Goal: Task Accomplishment & Management: Manage account settings

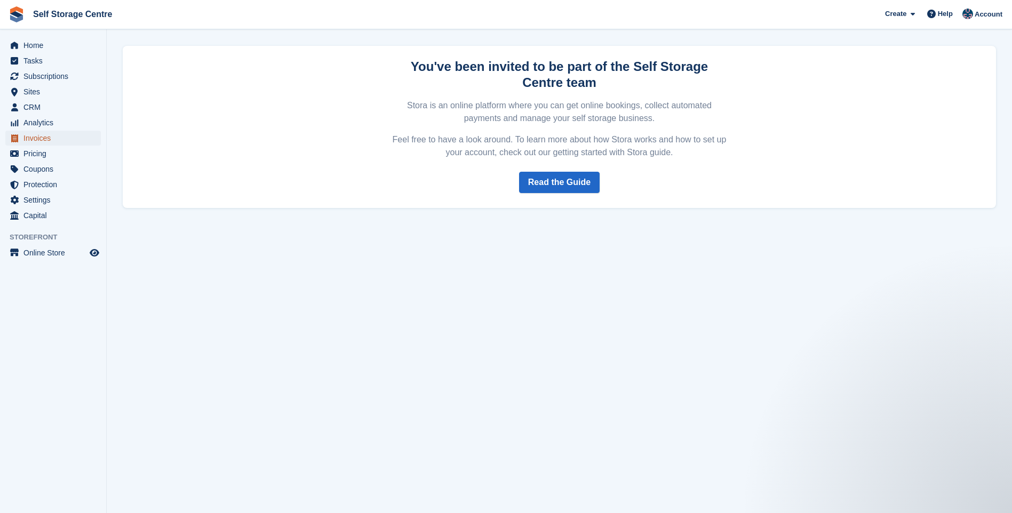
click at [41, 132] on span "Invoices" at bounding box center [55, 138] width 64 height 15
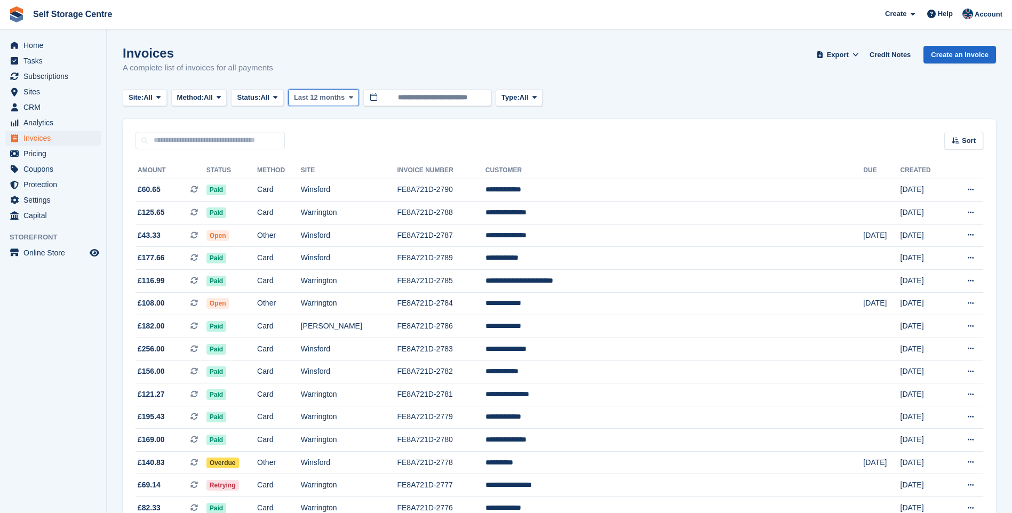
click at [347, 98] on span at bounding box center [351, 97] width 9 height 9
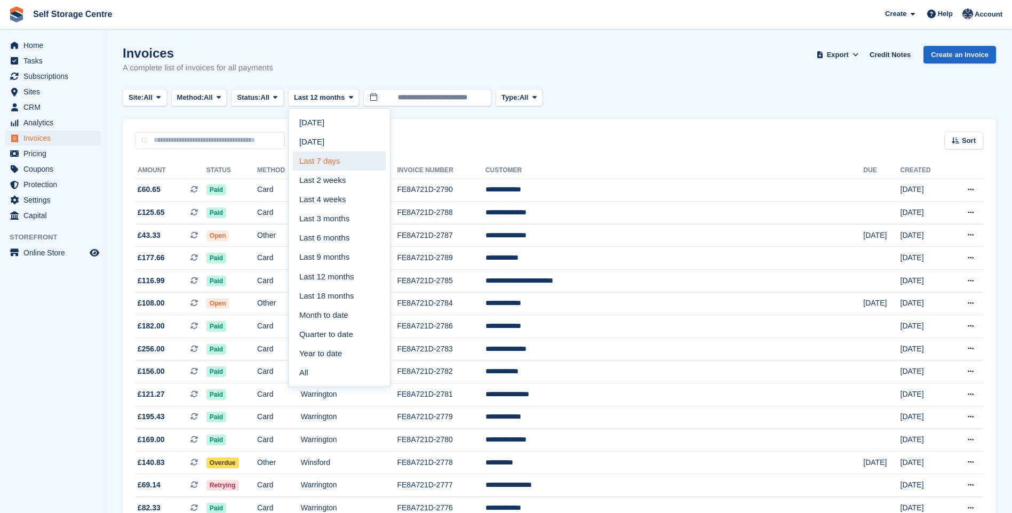
click at [323, 163] on link "Last 7 days" at bounding box center [339, 160] width 93 height 19
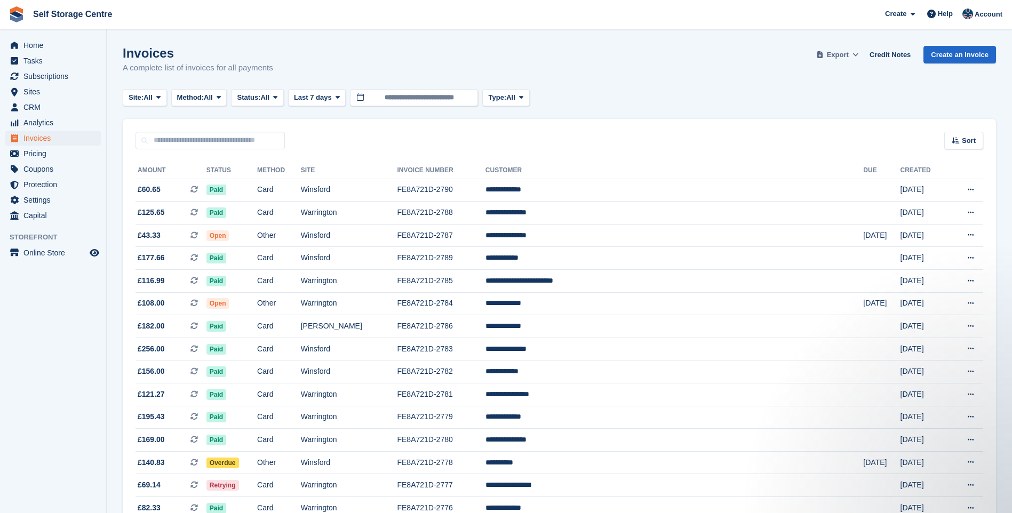
click at [849, 51] on span "Export" at bounding box center [838, 55] width 22 height 11
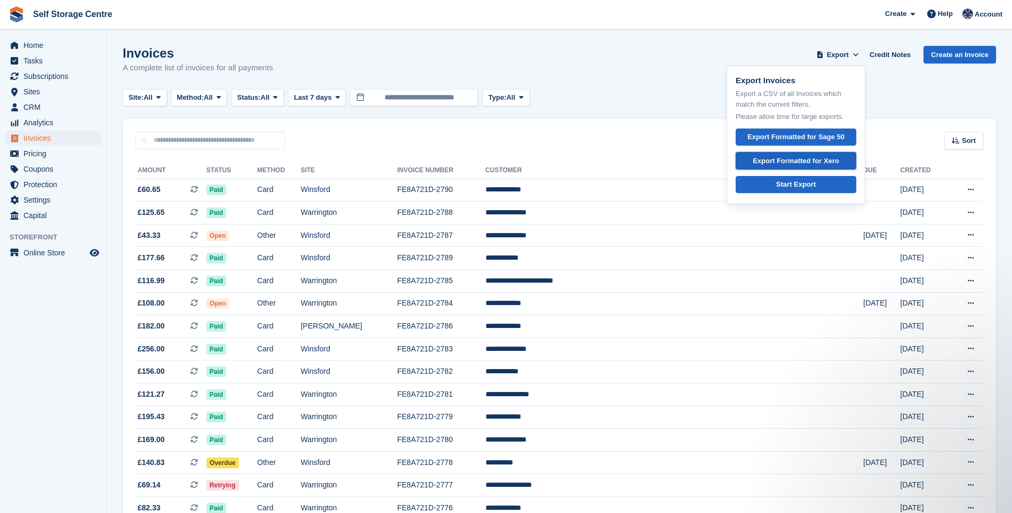
click at [820, 161] on div "Export Formatted for Xero" at bounding box center [796, 161] width 86 height 11
click at [179, 140] on input "text" at bounding box center [209, 141] width 149 height 18
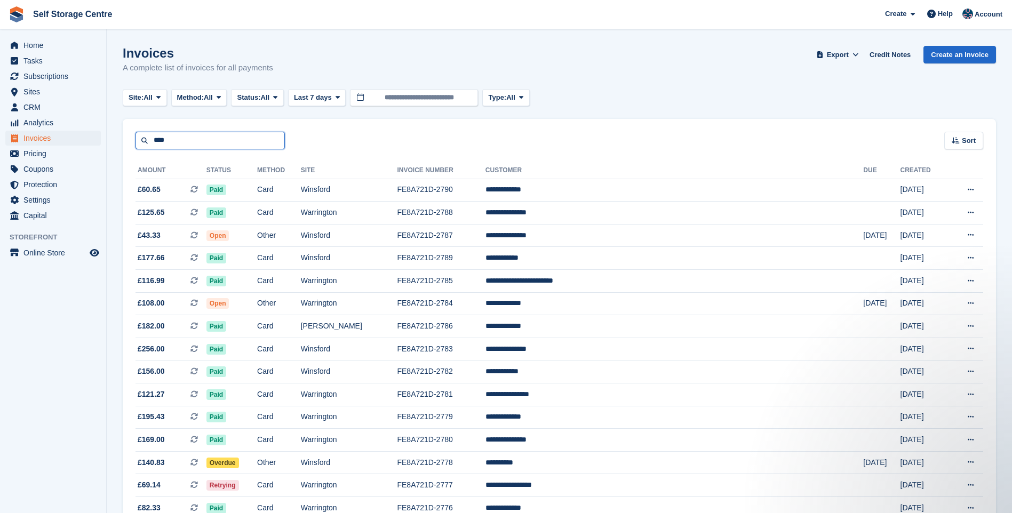
type input "****"
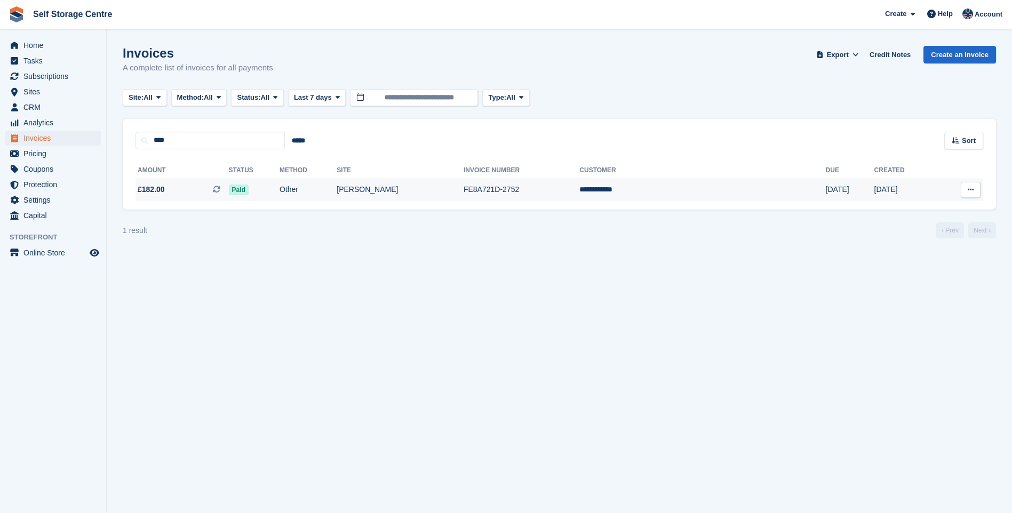
click at [279, 190] on td "Paid" at bounding box center [254, 190] width 51 height 22
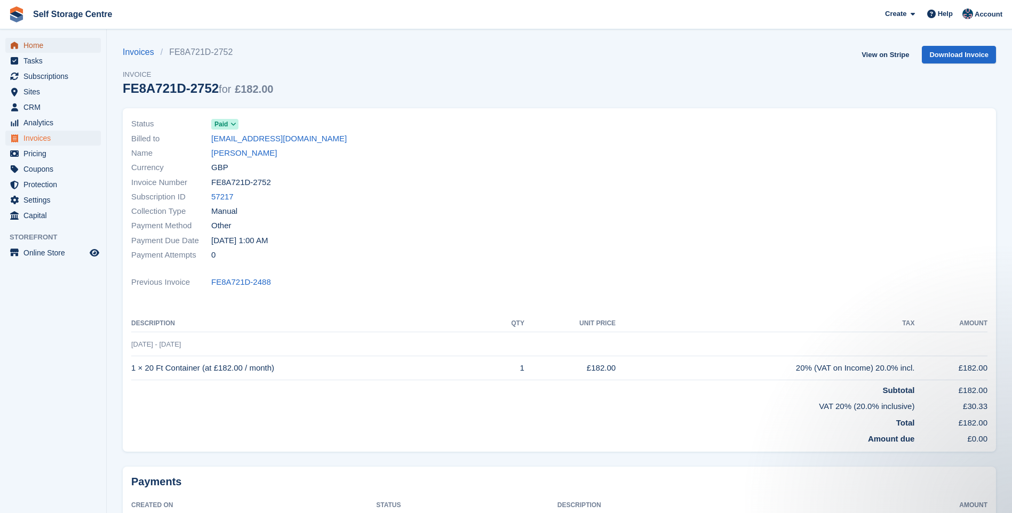
click at [29, 44] on span "Home" at bounding box center [55, 45] width 64 height 15
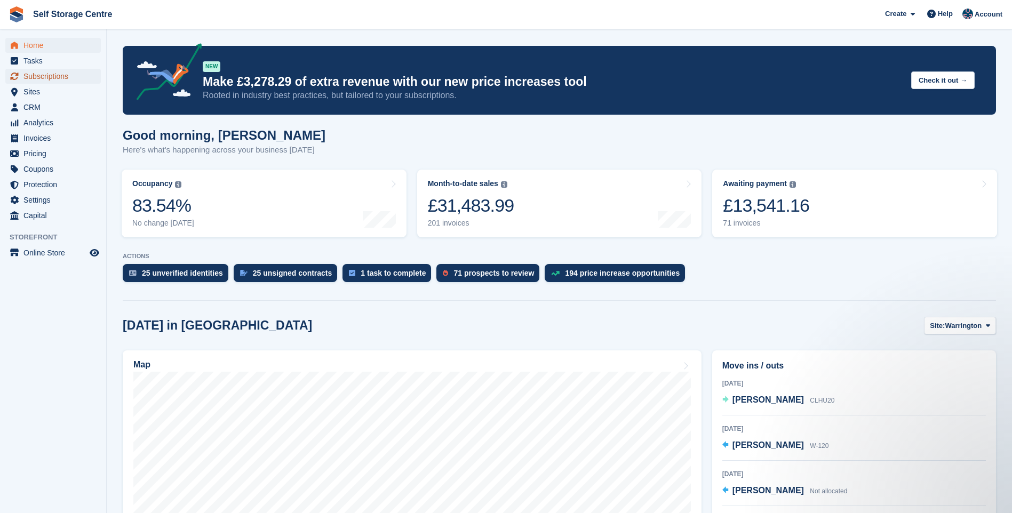
click at [66, 75] on span "Subscriptions" at bounding box center [55, 76] width 64 height 15
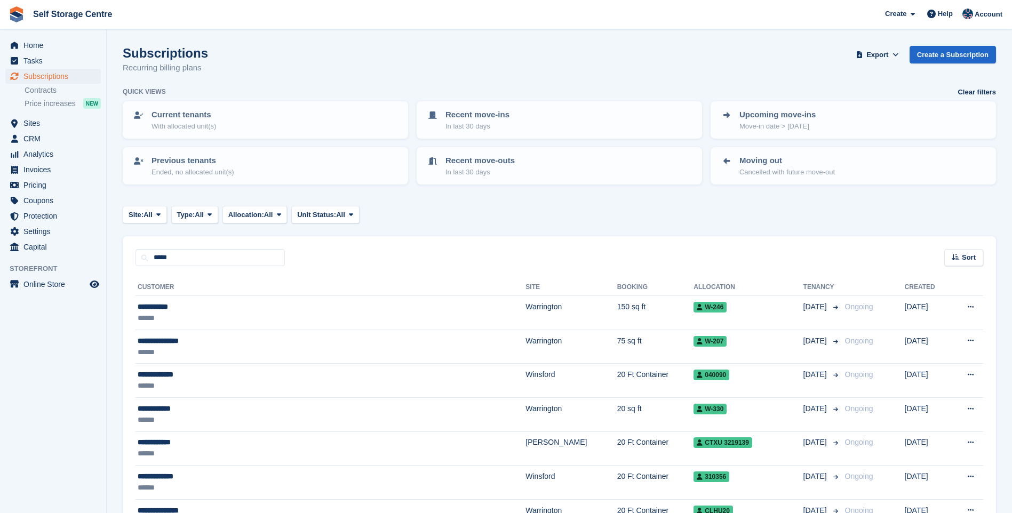
type input "*****"
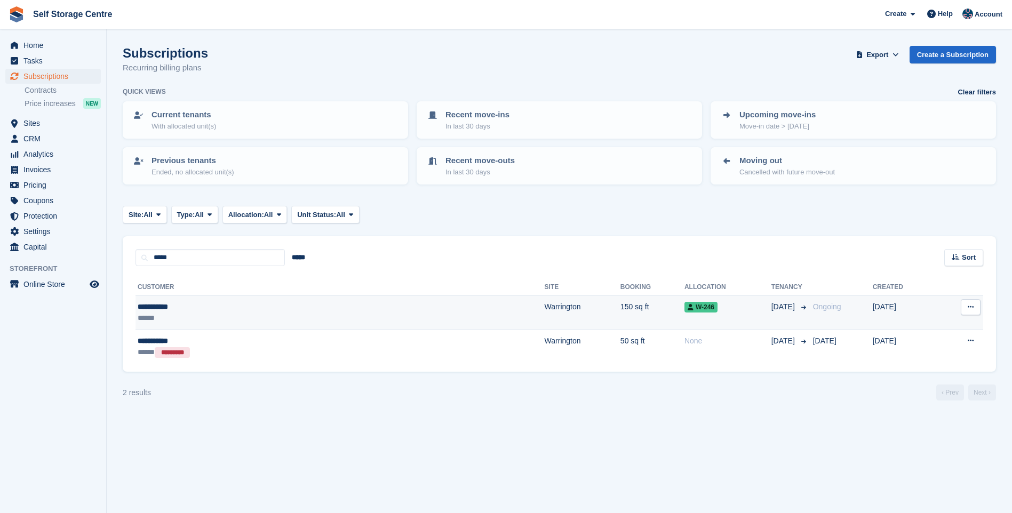
click at [216, 323] on div "******" at bounding box center [234, 318] width 193 height 11
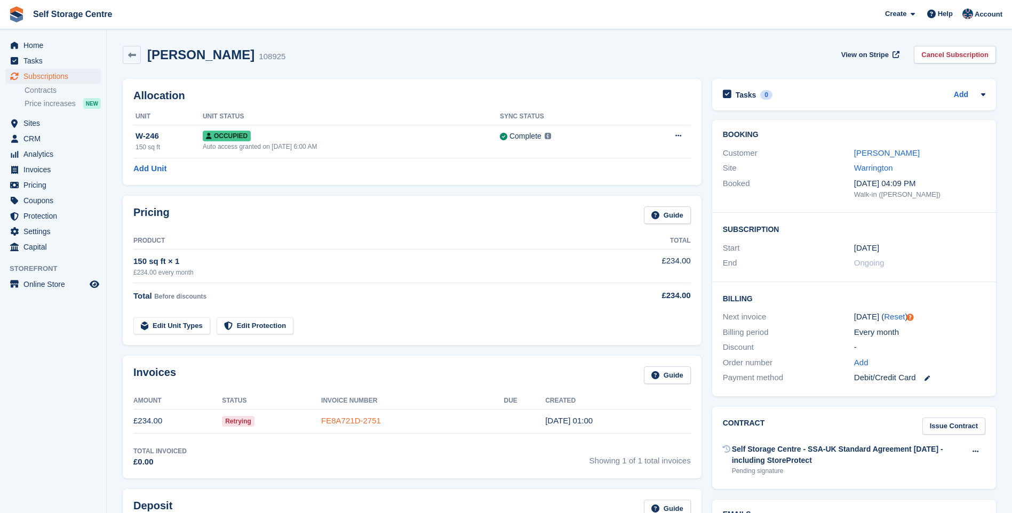
click at [344, 419] on link "FE8A721D-2751" at bounding box center [351, 420] width 60 height 9
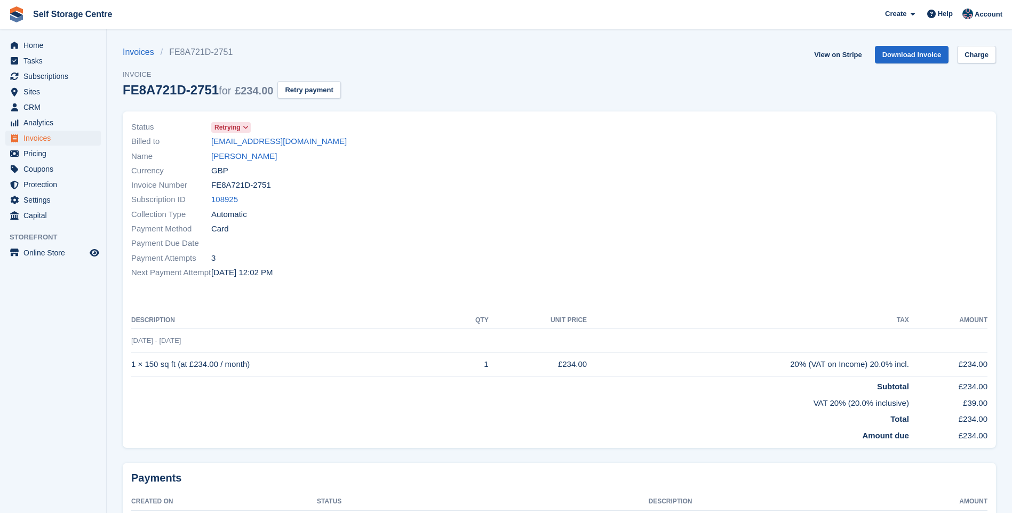
click at [244, 126] on icon at bounding box center [246, 127] width 6 height 6
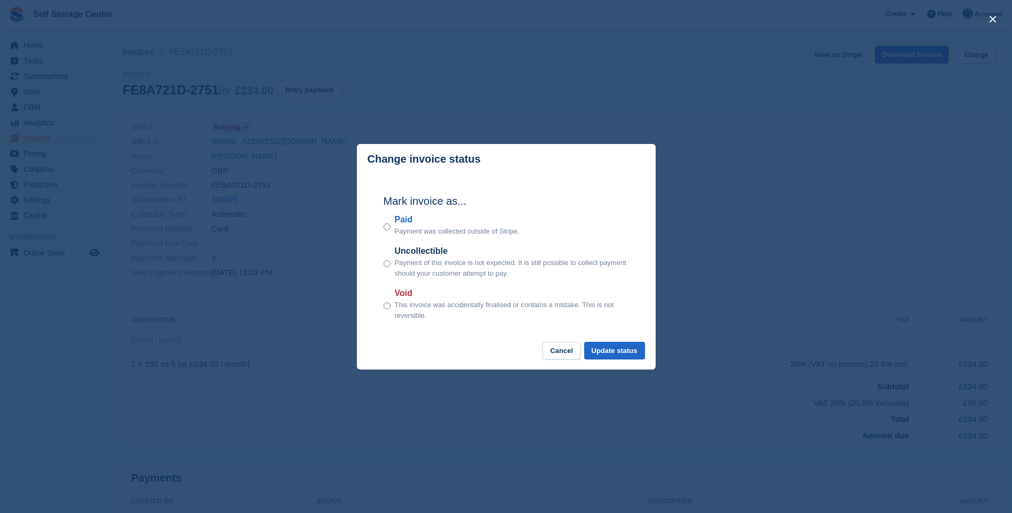
click at [390, 227] on div "Paid Payment was collected outside of Stripe." at bounding box center [506, 224] width 245 height 23
click at [396, 236] on div "Paid Payment was collected outside of Stripe." at bounding box center [506, 224] width 245 height 23
click at [629, 352] on button "Update status" at bounding box center [614, 351] width 61 height 18
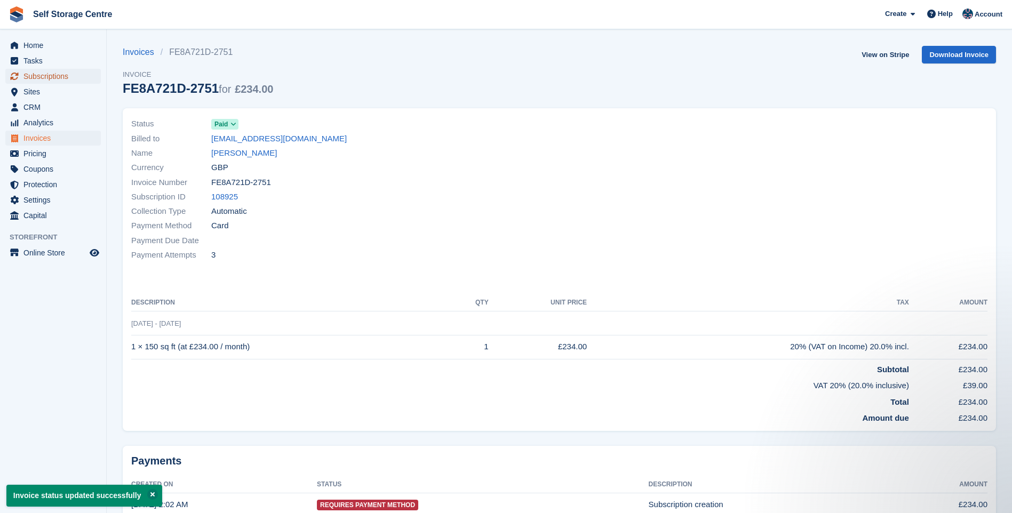
click at [54, 75] on span "Subscriptions" at bounding box center [55, 76] width 64 height 15
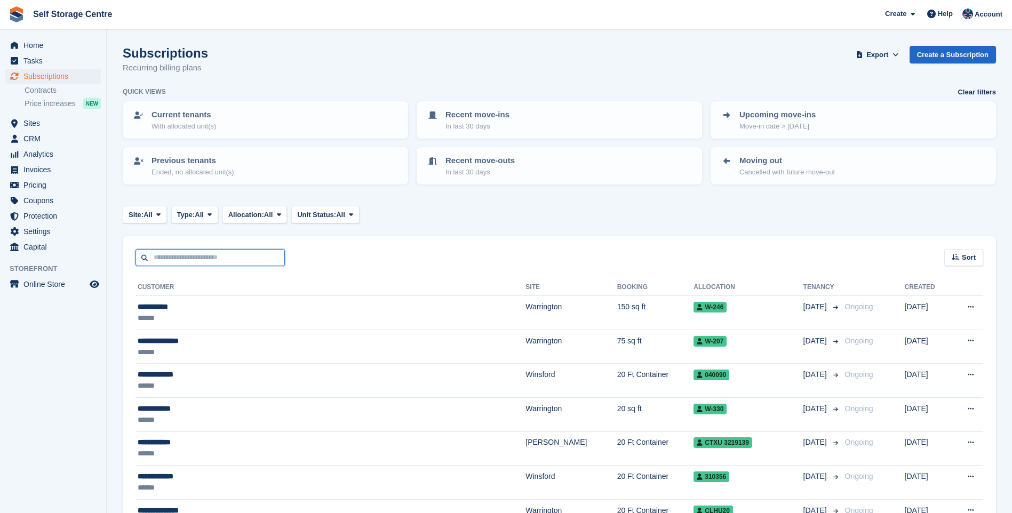
click at [164, 259] on input "text" at bounding box center [209, 258] width 149 height 18
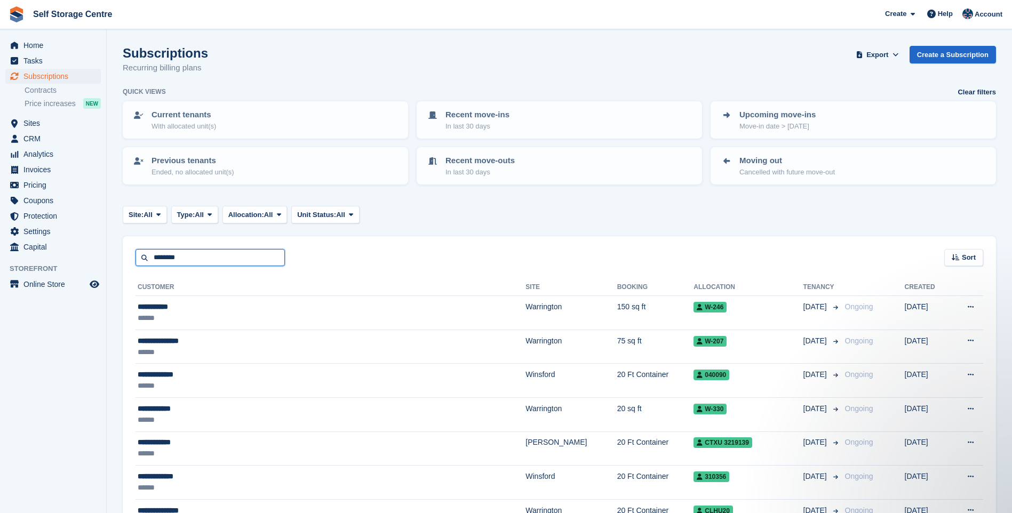
type input "********"
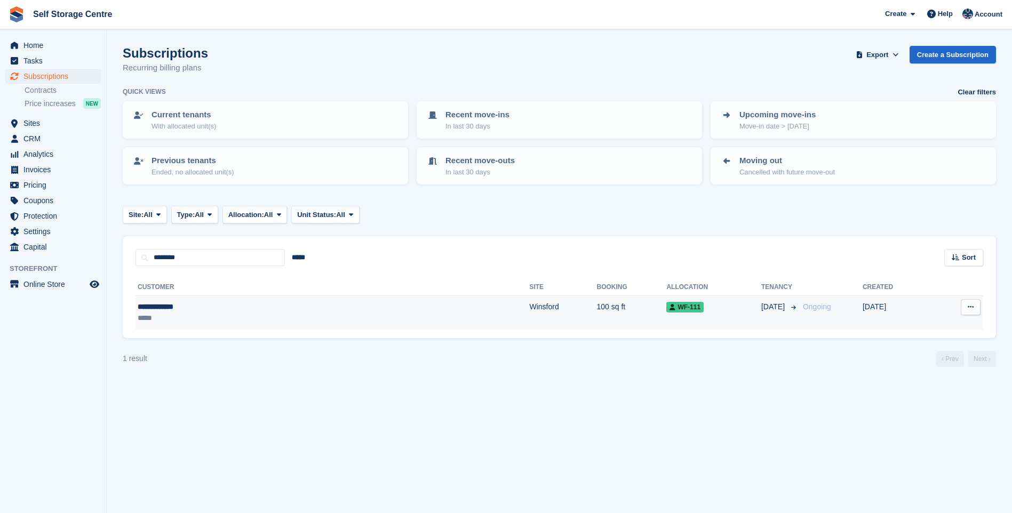
click at [529, 309] on td "Winsford" at bounding box center [562, 313] width 67 height 34
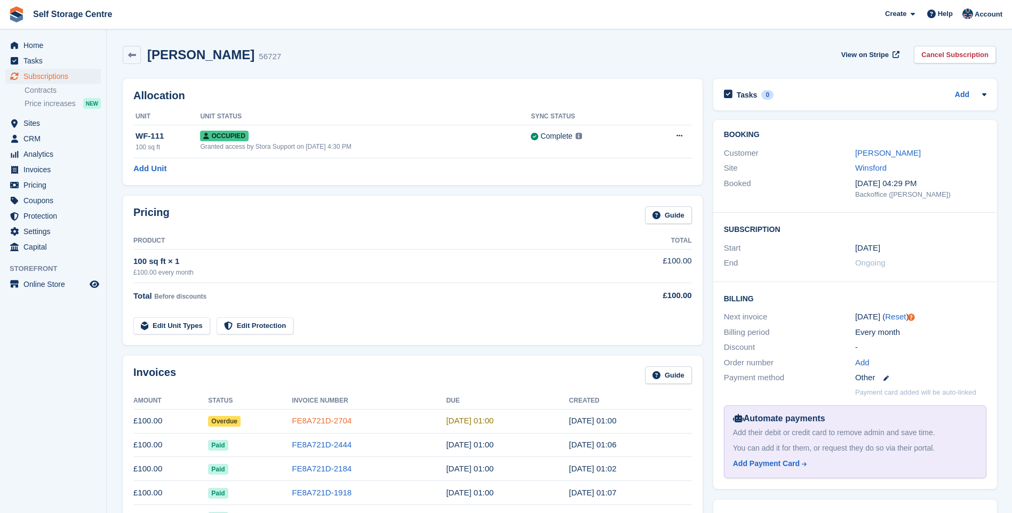
click at [339, 420] on link "FE8A721D-2704" at bounding box center [322, 420] width 60 height 9
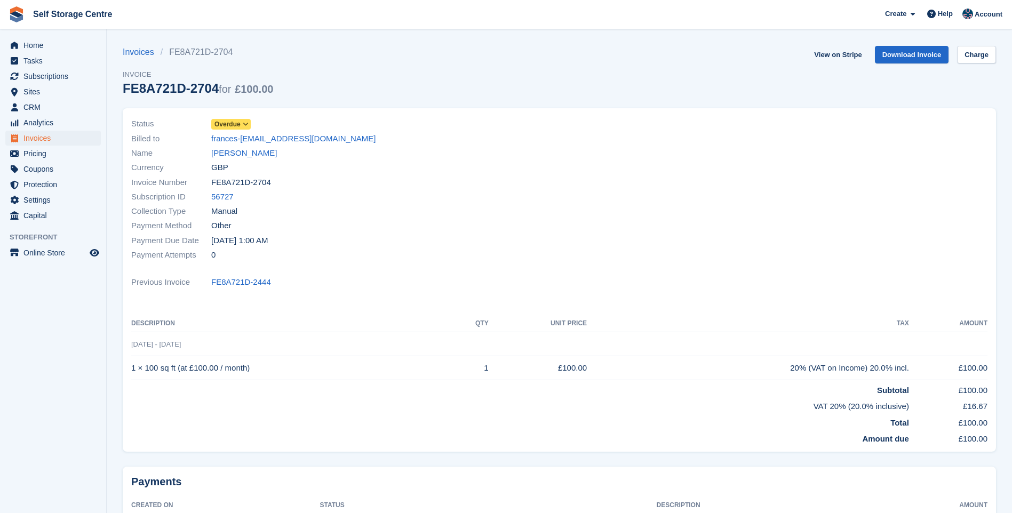
click at [237, 121] on span "Overdue" at bounding box center [227, 124] width 26 height 10
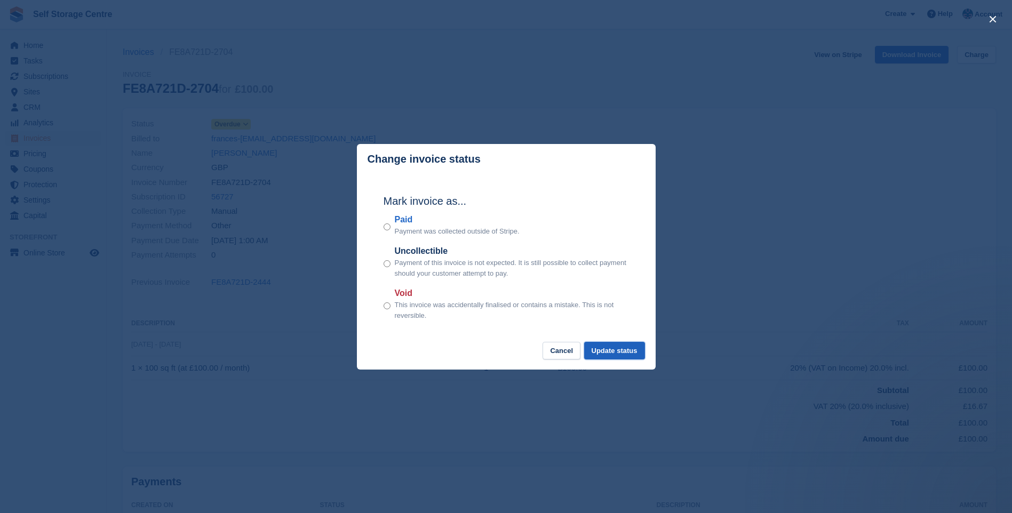
click at [624, 351] on button "Update status" at bounding box center [614, 351] width 61 height 18
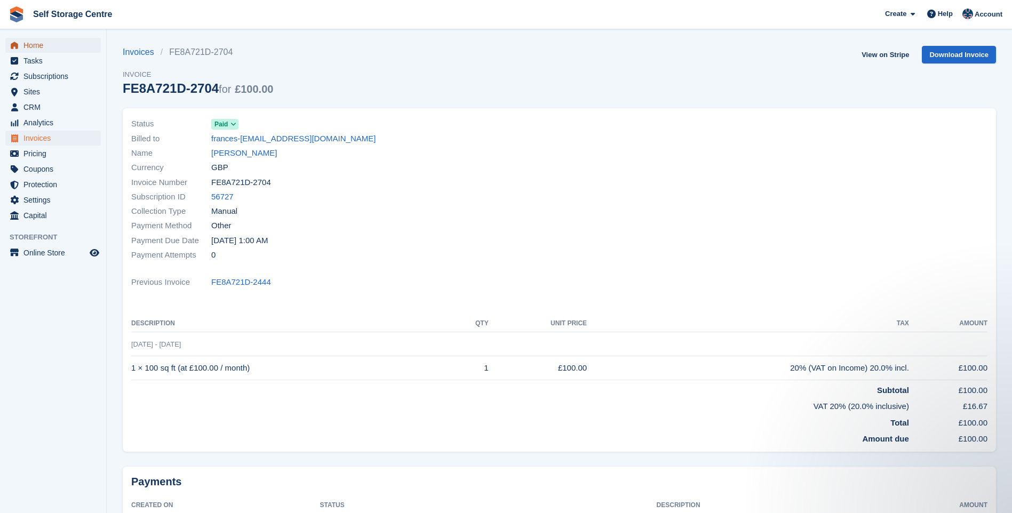
drag, startPoint x: 36, startPoint y: 41, endPoint x: 102, endPoint y: 57, distance: 67.5
click at [36, 41] on span "Home" at bounding box center [55, 45] width 64 height 15
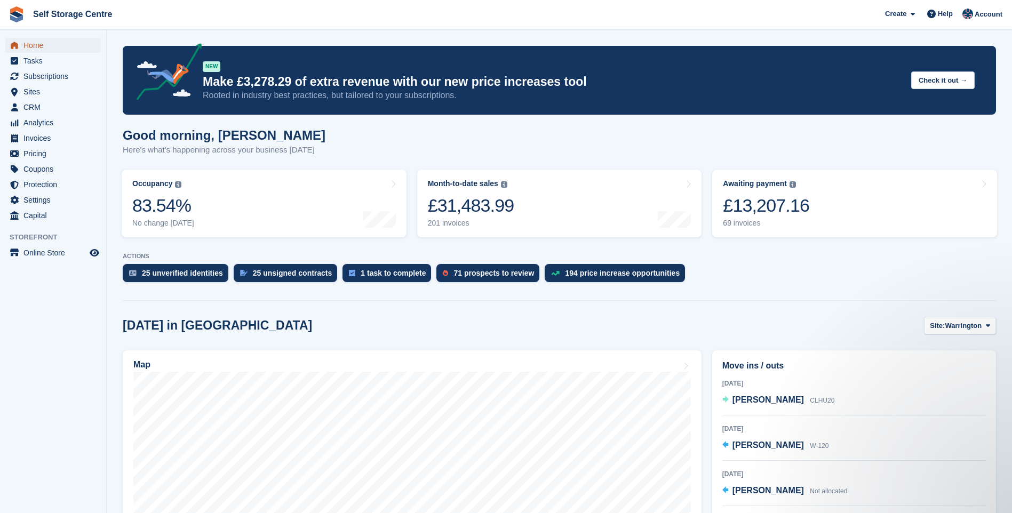
click at [39, 43] on span "Home" at bounding box center [55, 45] width 64 height 15
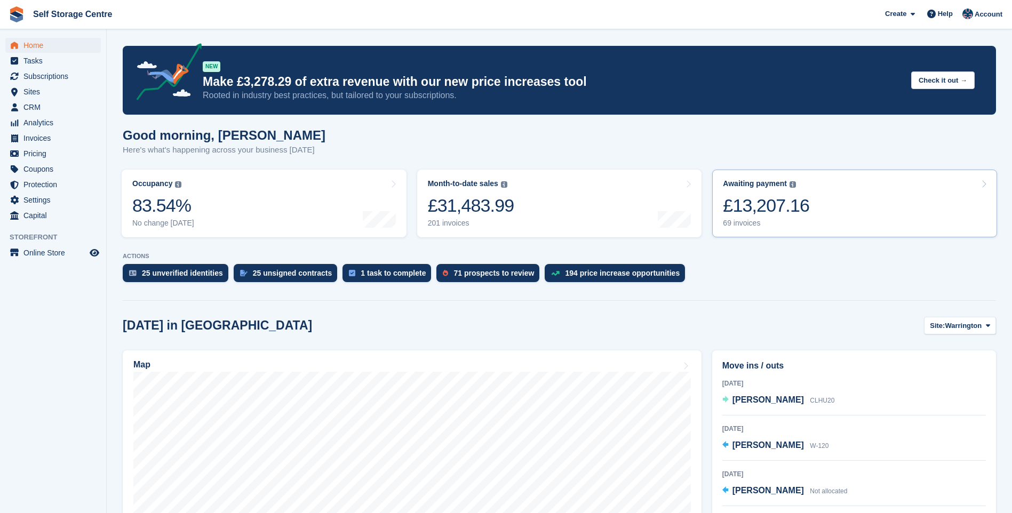
click at [825, 205] on link "Awaiting payment The total outstanding balance on all open invoices. £13,207.16…" at bounding box center [854, 204] width 285 height 68
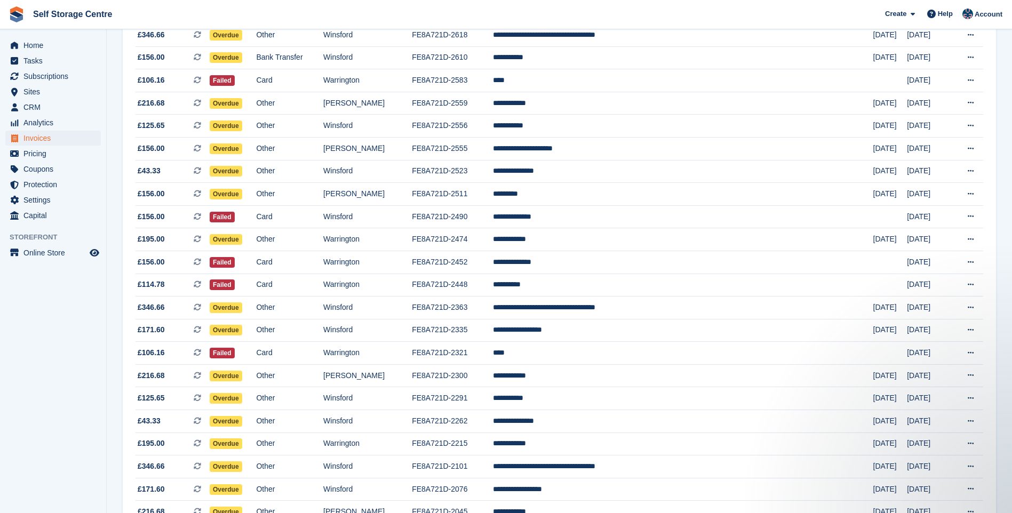
scroll to position [640, 0]
